Goal: Information Seeking & Learning: Learn about a topic

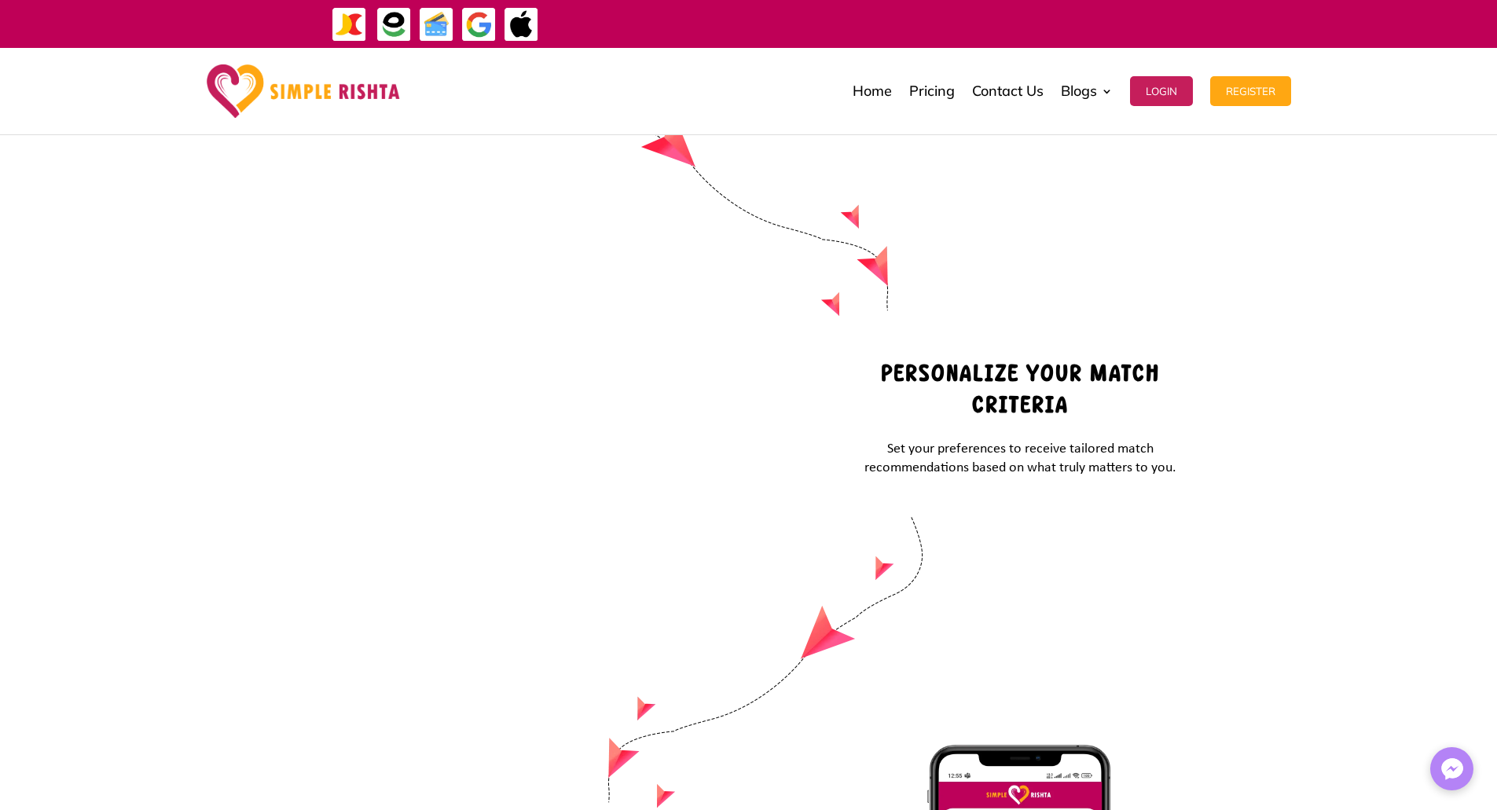
scroll to position [6073, 0]
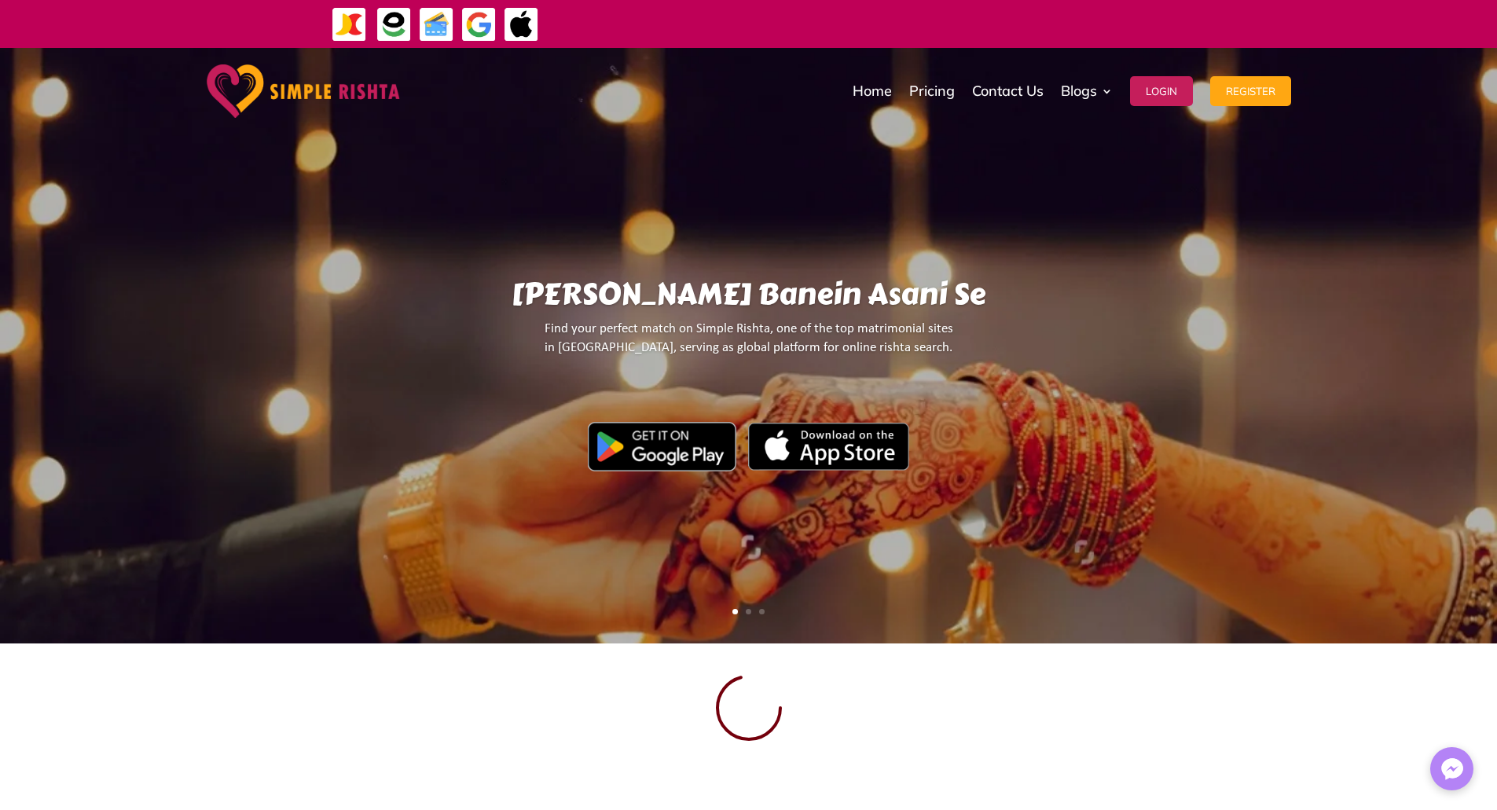
click at [928, 92] on link "Pricing" at bounding box center [932, 91] width 46 height 79
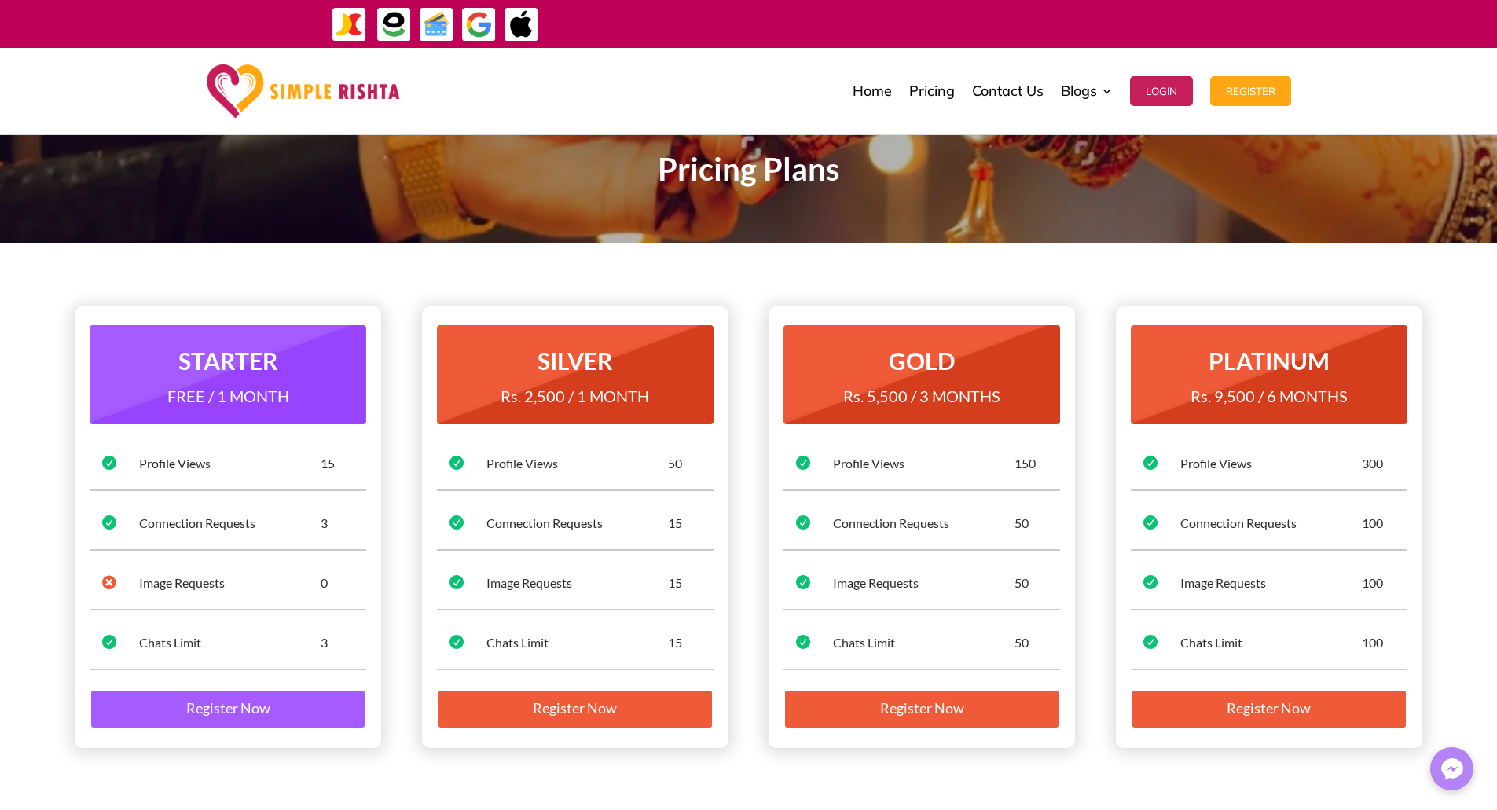
scroll to position [79, 0]
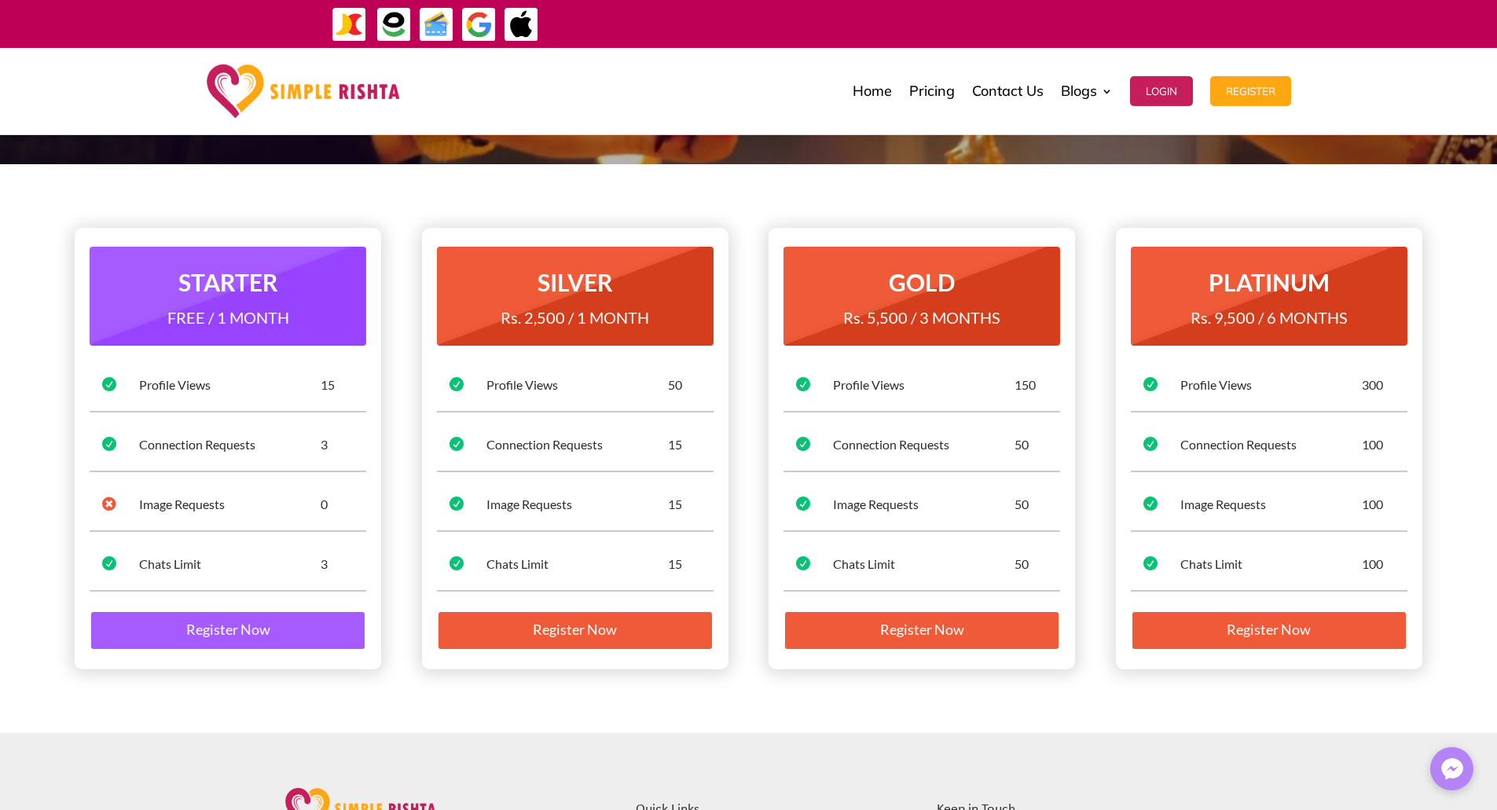
click at [846, 569] on div "Chats Limit" at bounding box center [924, 564] width 182 height 17
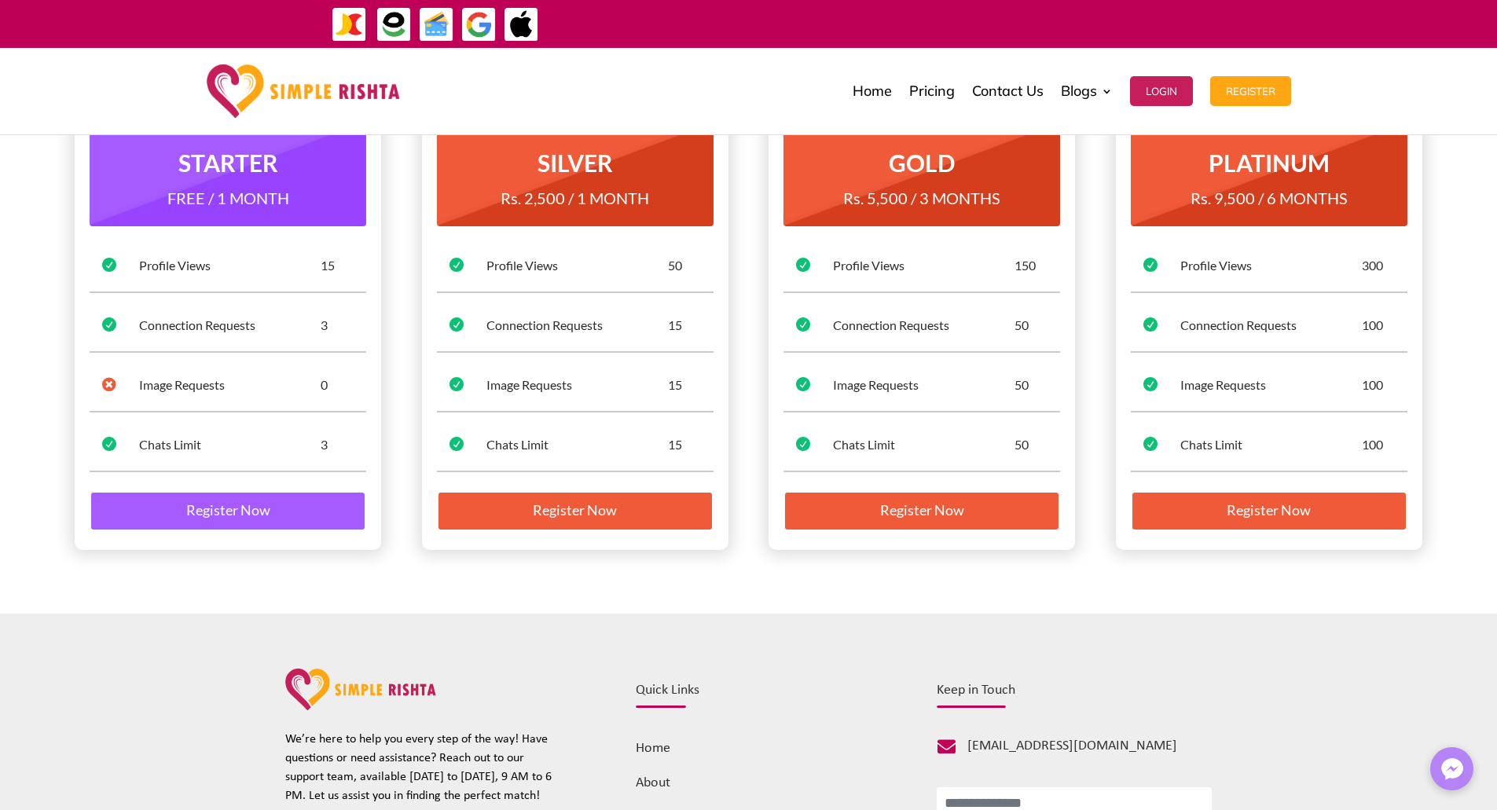
scroll to position [0, 0]
